Goal: Task Accomplishment & Management: Manage account settings

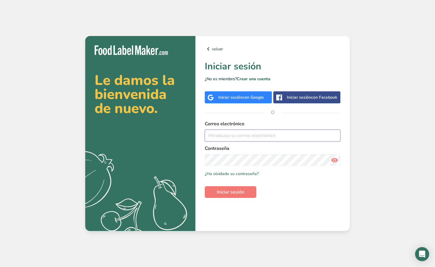
click at [240, 135] on input "email" at bounding box center [273, 136] width 136 height 12
type input "[EMAIL_ADDRESS][DOMAIN_NAME]"
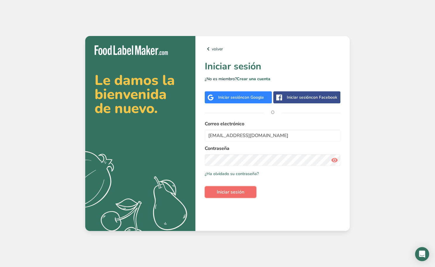
click at [233, 191] on span "Iniciar sesión" at bounding box center [231, 192] width 28 height 7
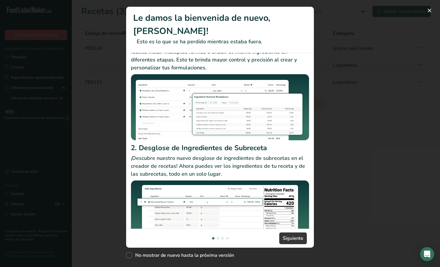
scroll to position [51, 0]
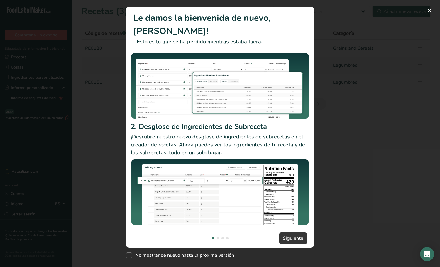
click at [218, 238] on div "New Features" at bounding box center [218, 238] width 2 height 2
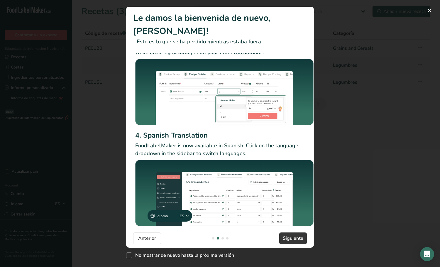
scroll to position [38, 0]
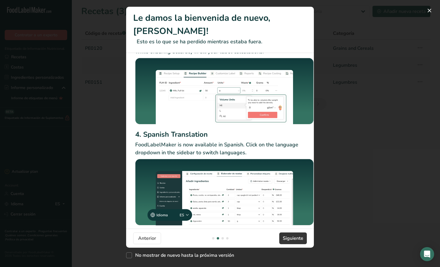
click at [222, 239] on div "New Features" at bounding box center [222, 238] width 2 height 2
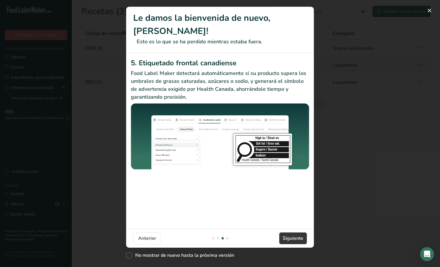
click at [227, 238] on div "New Features" at bounding box center [227, 238] width 2 height 2
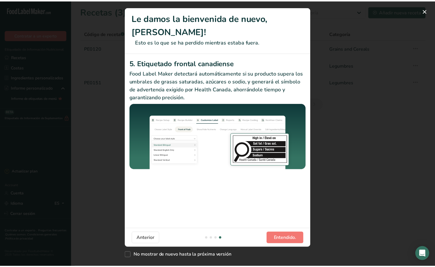
scroll to position [0, 558]
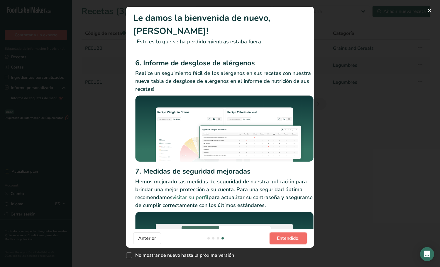
click at [282, 236] on span "Entendido." at bounding box center [288, 238] width 23 height 7
